Goal: Information Seeking & Learning: Learn about a topic

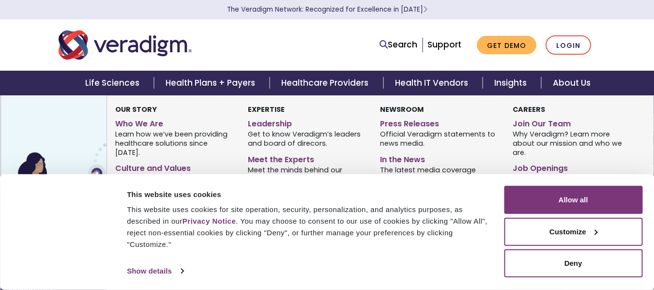
click at [538, 108] on strong "Careers" at bounding box center [529, 110] width 32 height 10
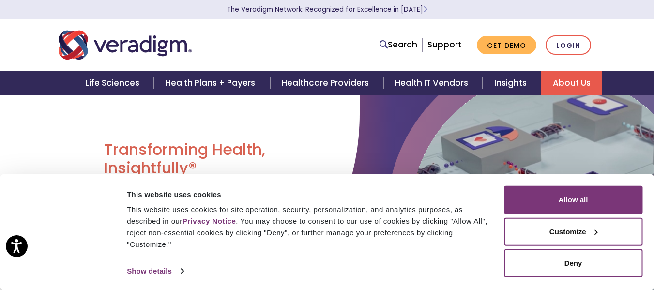
click at [577, 81] on link "About Us" at bounding box center [572, 83] width 61 height 25
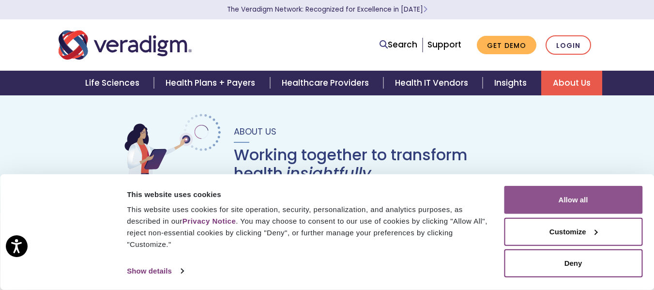
click at [590, 190] on button "Allow all" at bounding box center [573, 200] width 139 height 28
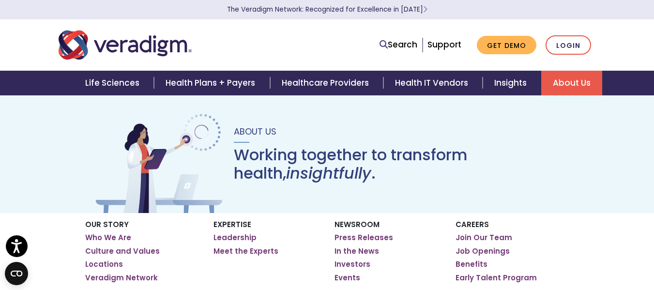
click at [583, 83] on link "About Us" at bounding box center [572, 83] width 61 height 25
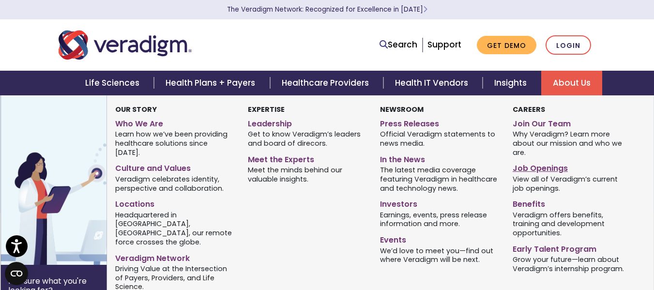
click at [545, 167] on link "Job Openings" at bounding box center [572, 167] width 118 height 14
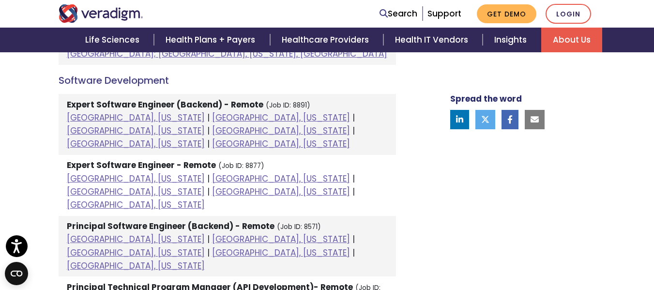
scroll to position [1308, 0]
